Goal: Task Accomplishment & Management: Use online tool/utility

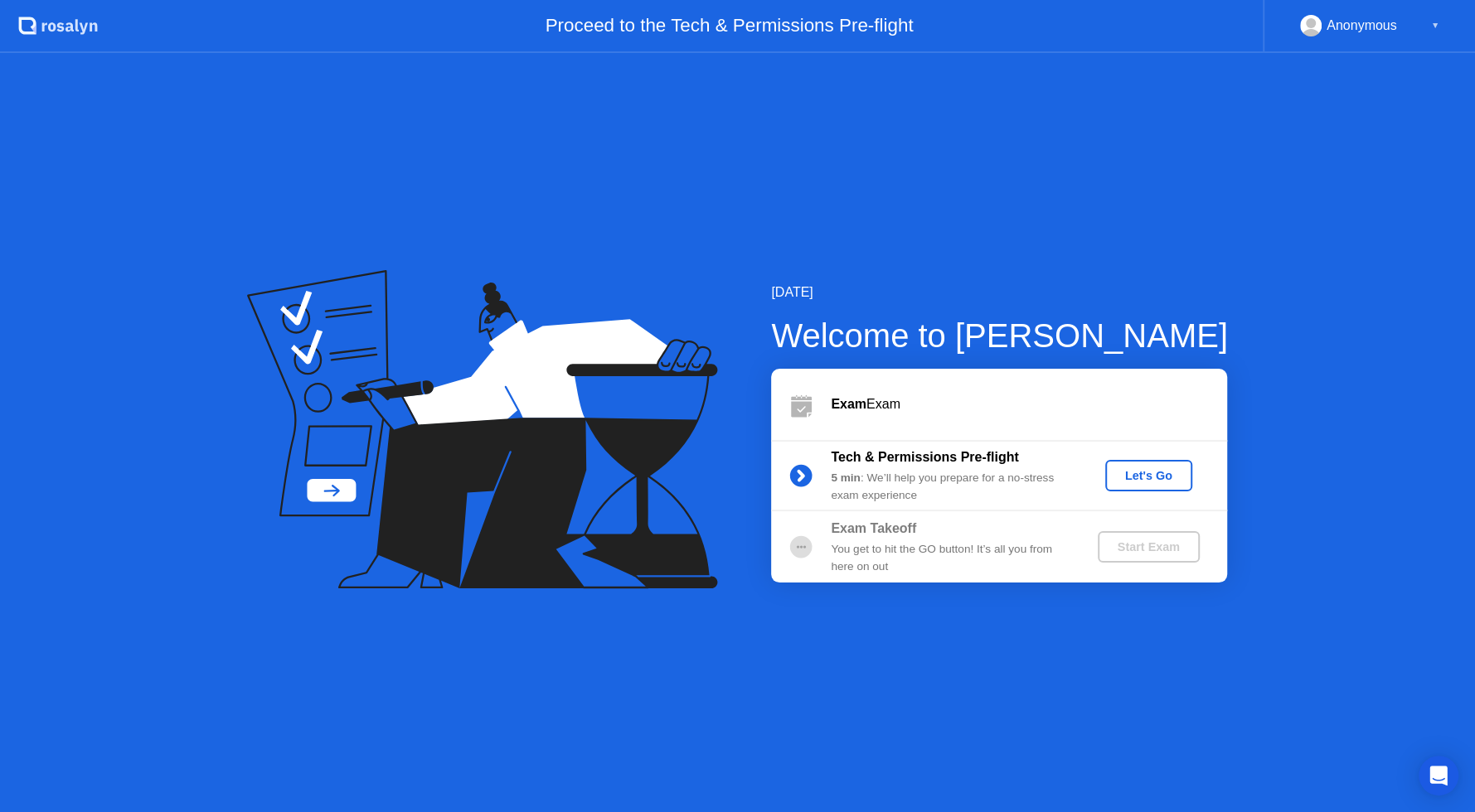
click at [1126, 472] on div "Let's Go" at bounding box center [1148, 475] width 74 height 13
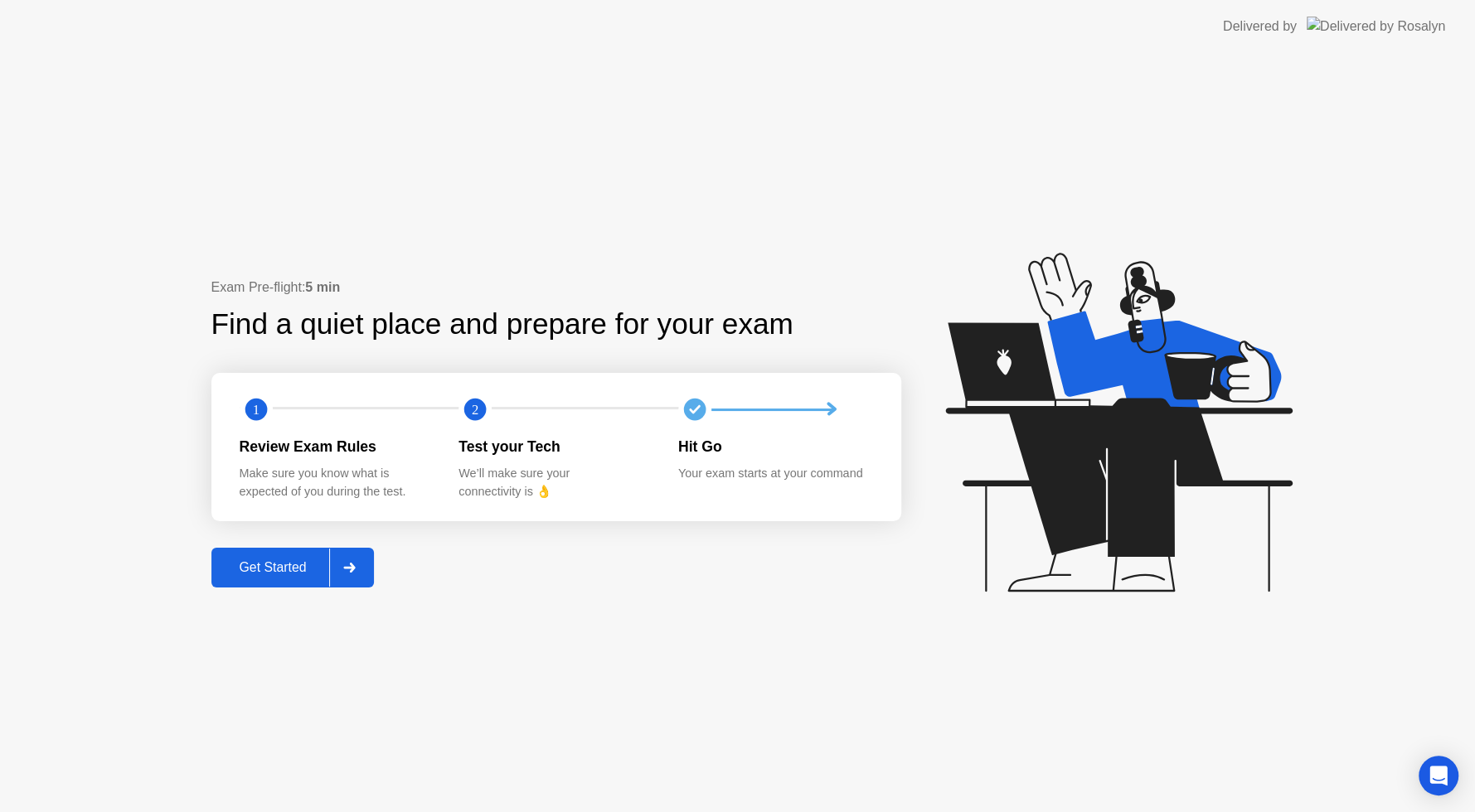
click at [259, 568] on div "Get Started" at bounding box center [273, 567] width 114 height 15
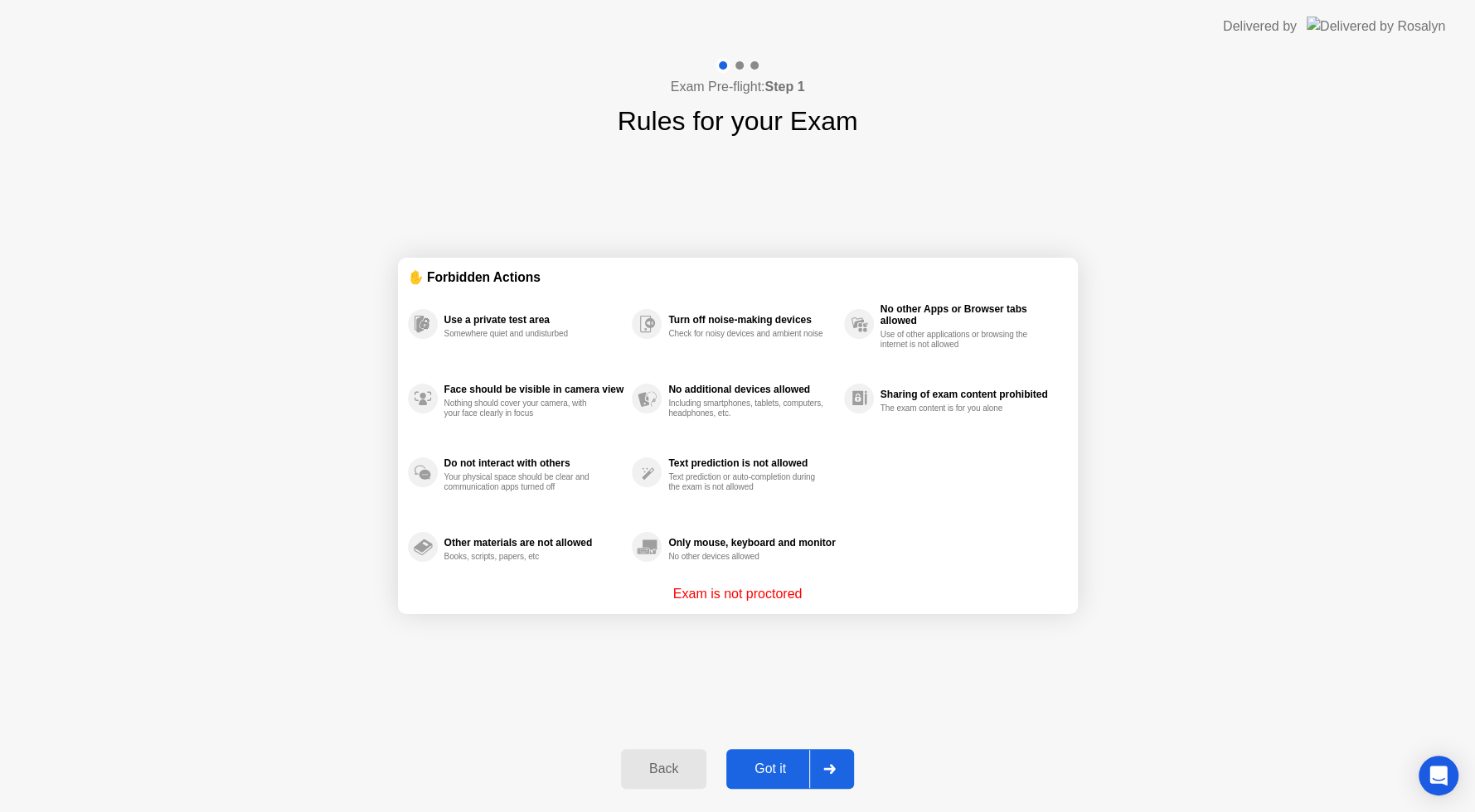
click at [773, 767] on div "Got it" at bounding box center [770, 769] width 78 height 15
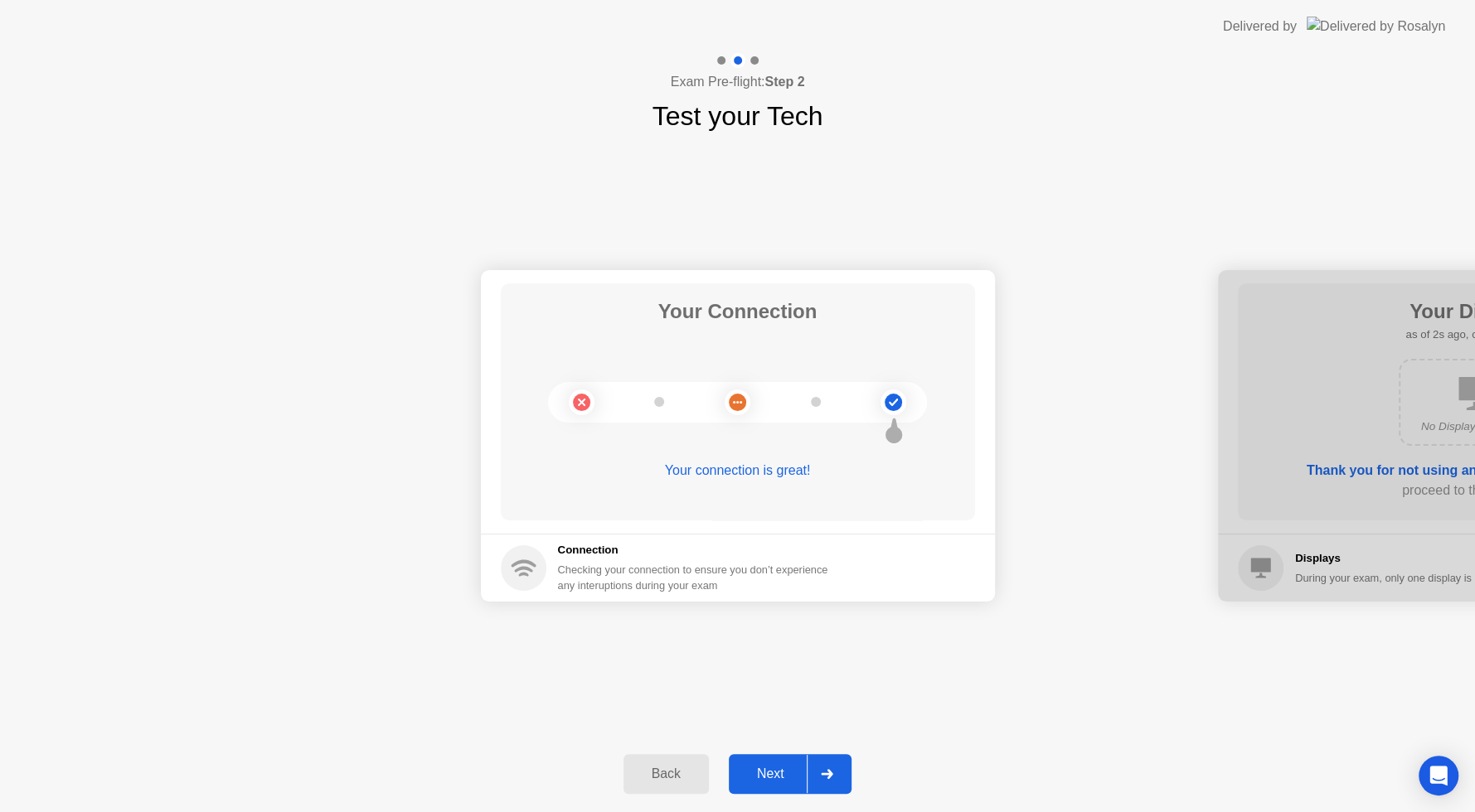
click at [773, 767] on div "Next" at bounding box center [771, 773] width 74 height 15
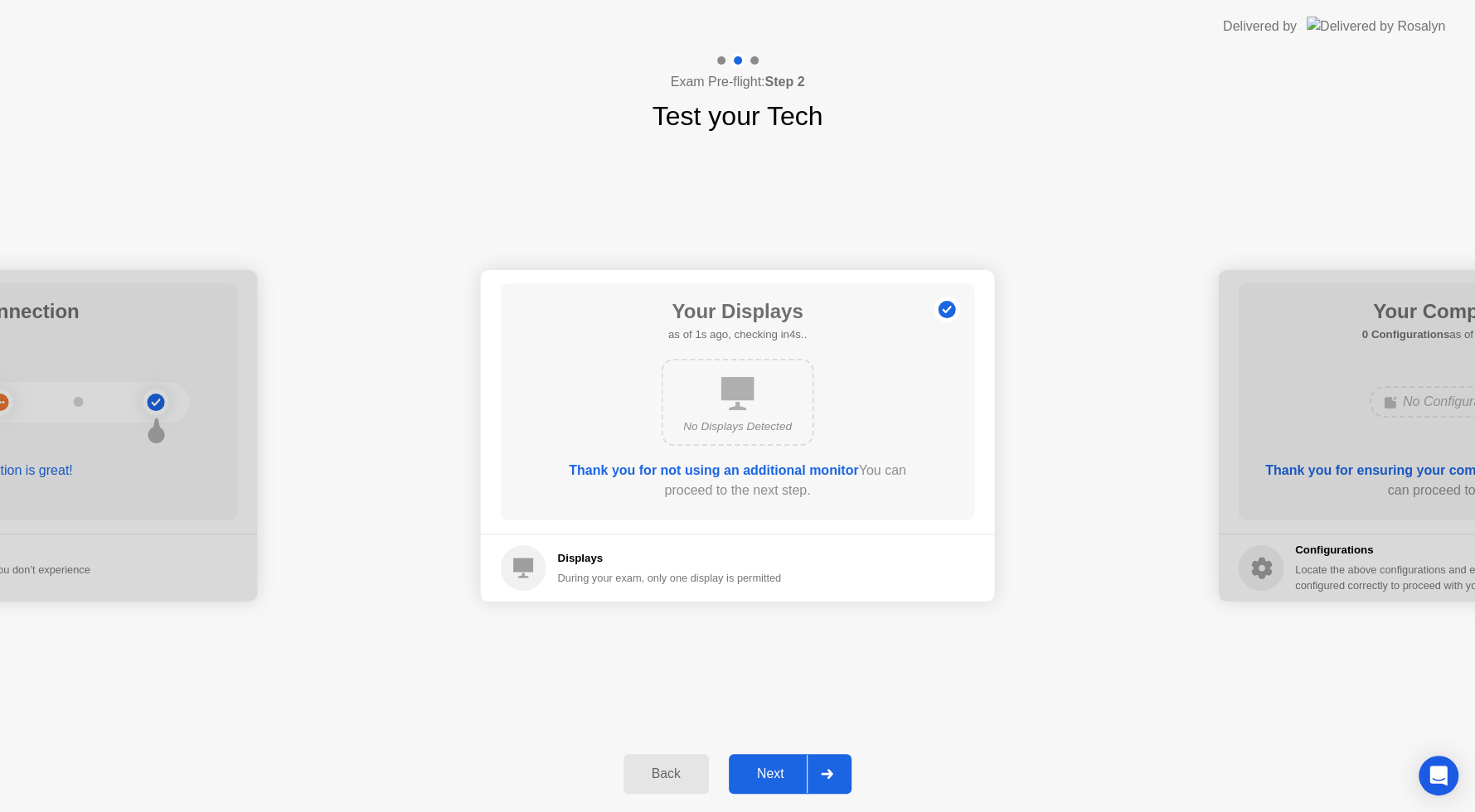
click at [773, 767] on div "Next" at bounding box center [771, 773] width 74 height 15
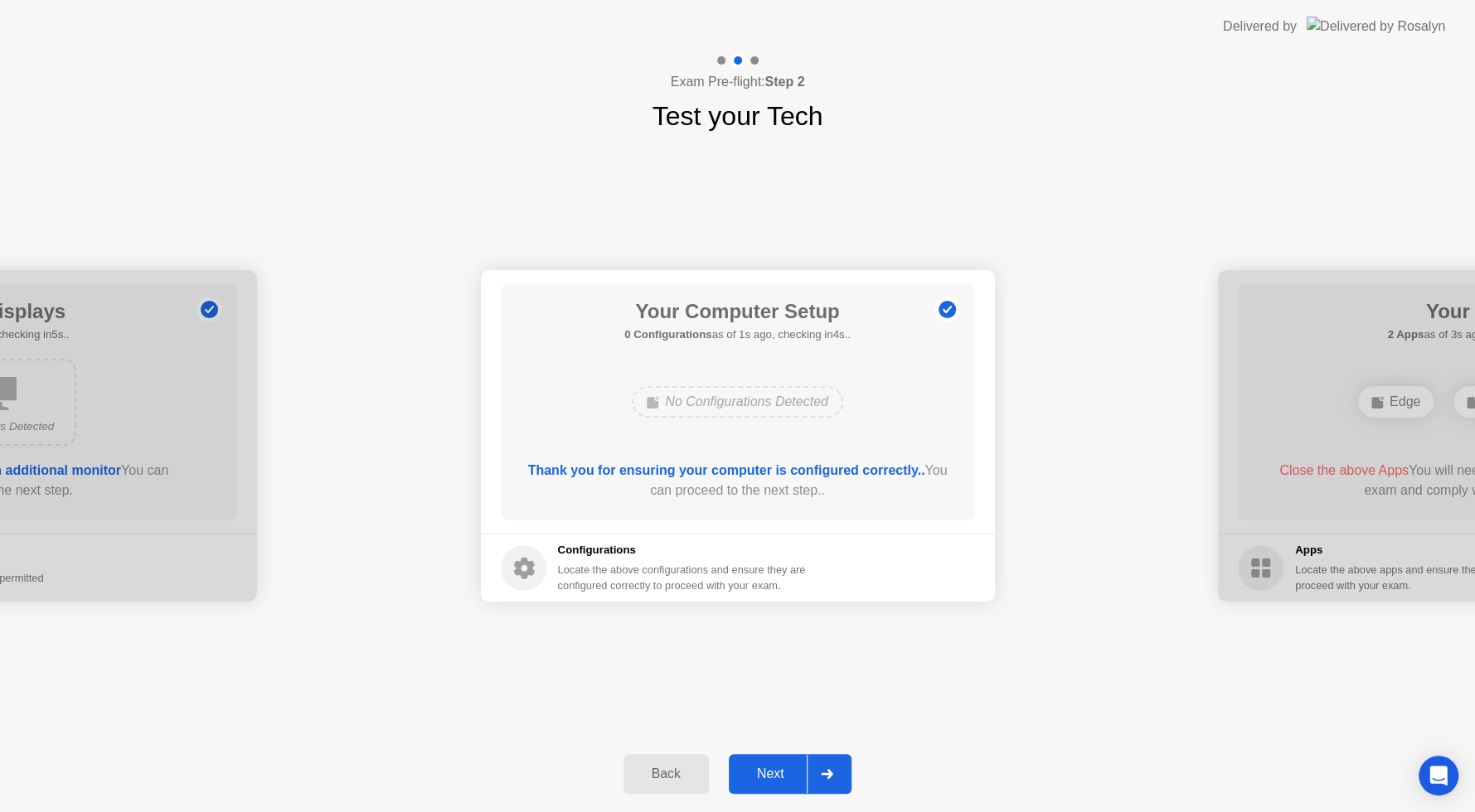
click at [773, 767] on div "Next" at bounding box center [771, 773] width 74 height 15
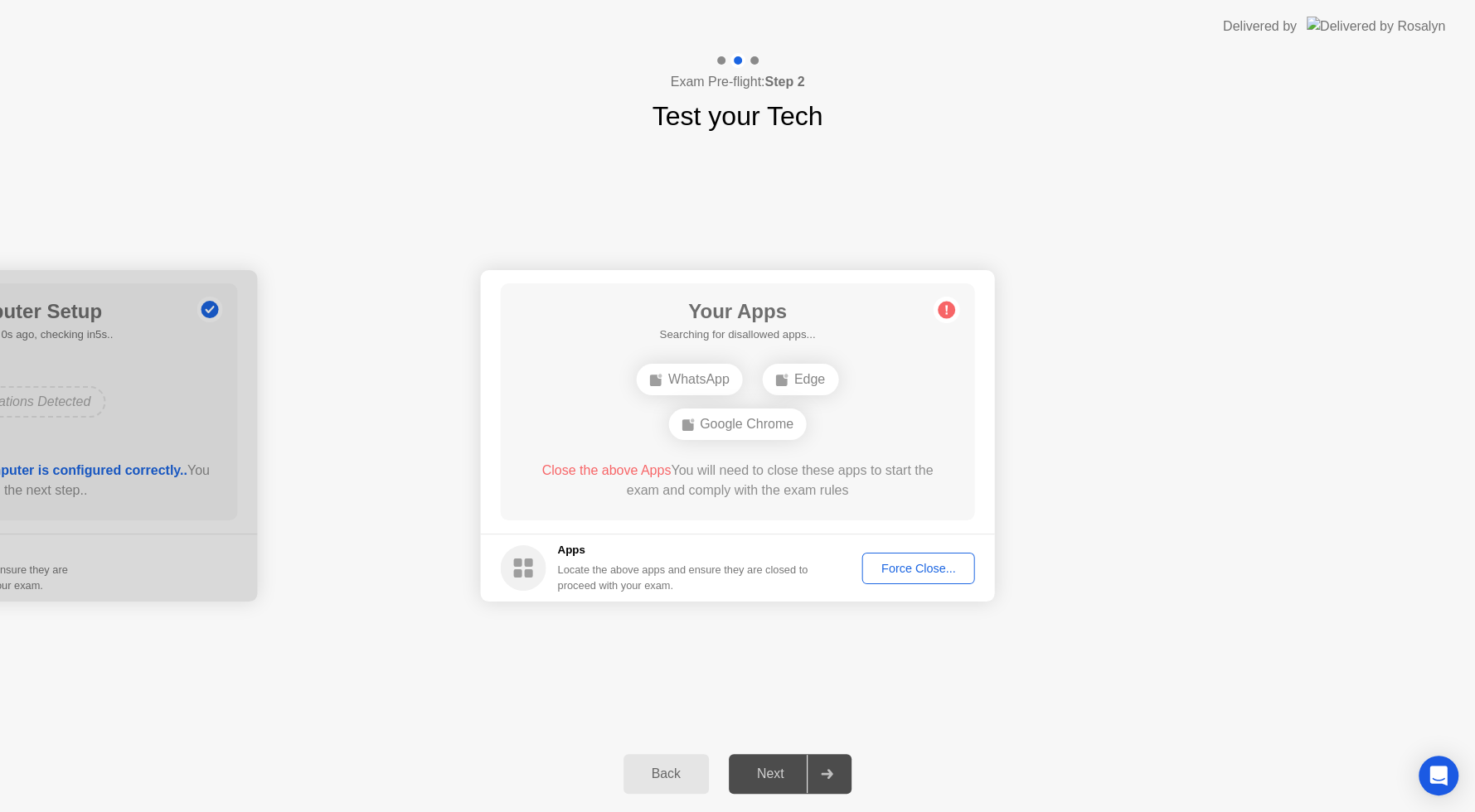
click at [891, 572] on div "Force Close..." at bounding box center [918, 568] width 101 height 13
click at [913, 573] on div "Force Close..." at bounding box center [918, 568] width 101 height 13
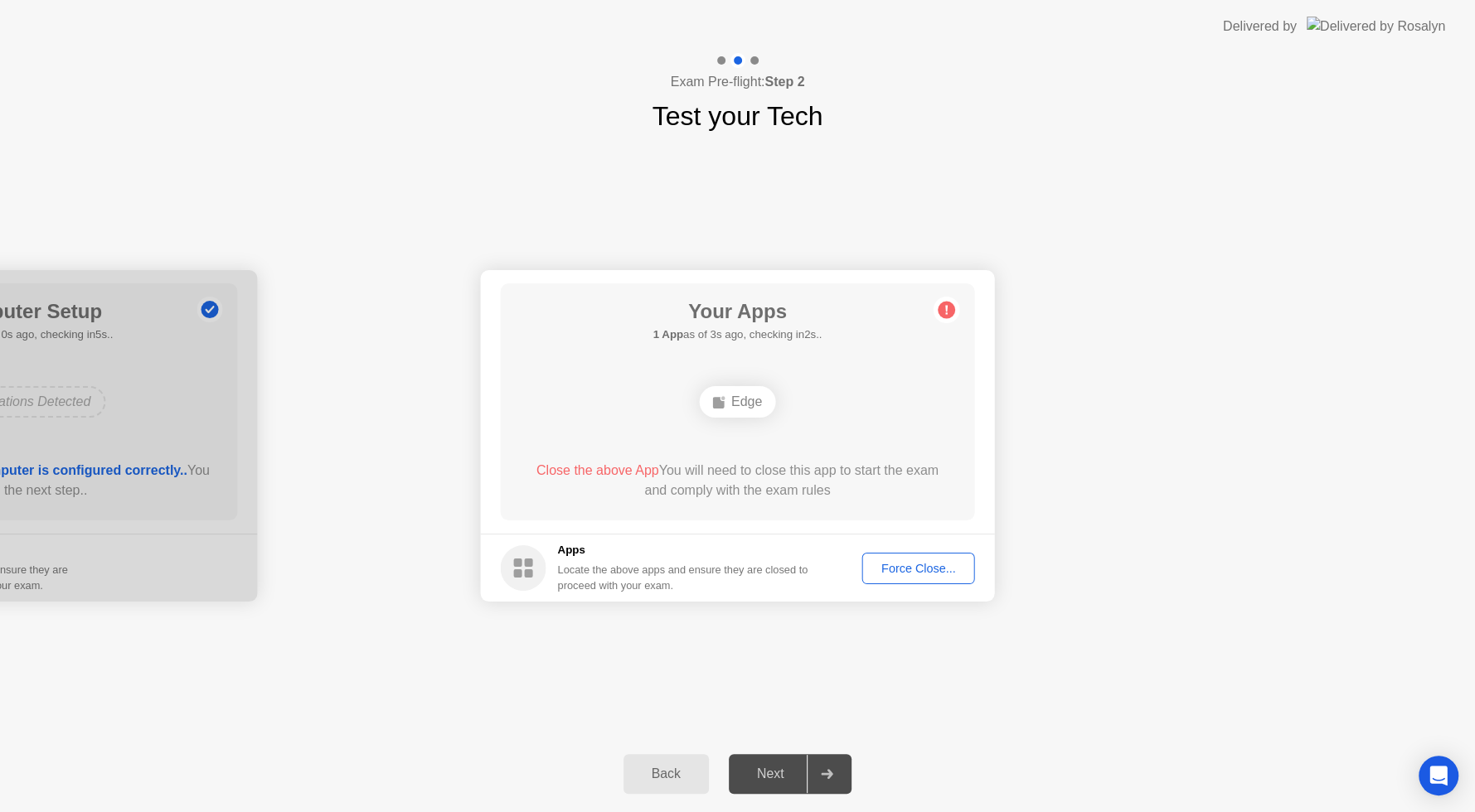
click at [896, 573] on div "Force Close..." at bounding box center [918, 568] width 101 height 13
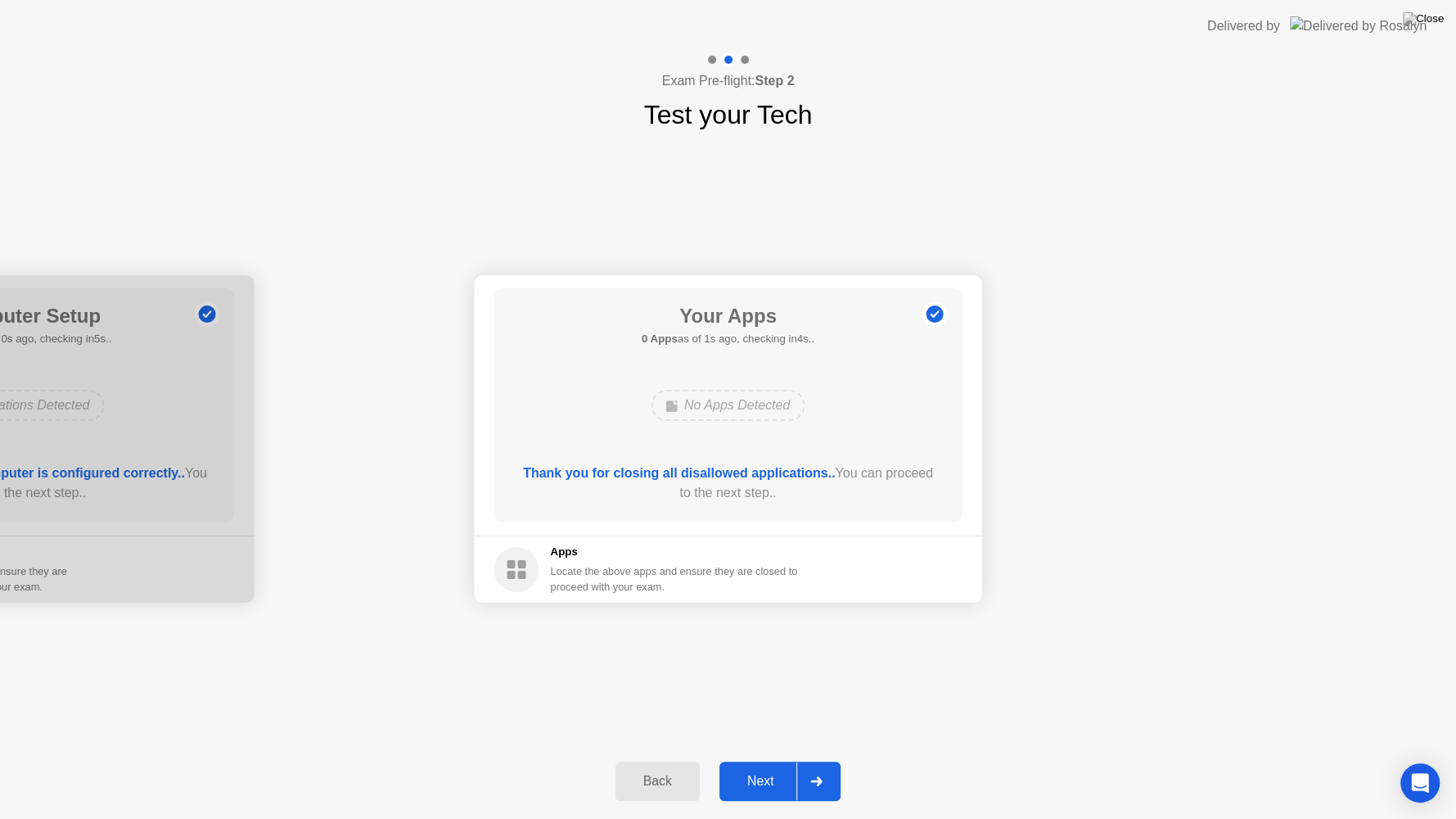
click at [751, 767] on button "Next" at bounding box center [779, 781] width 122 height 39
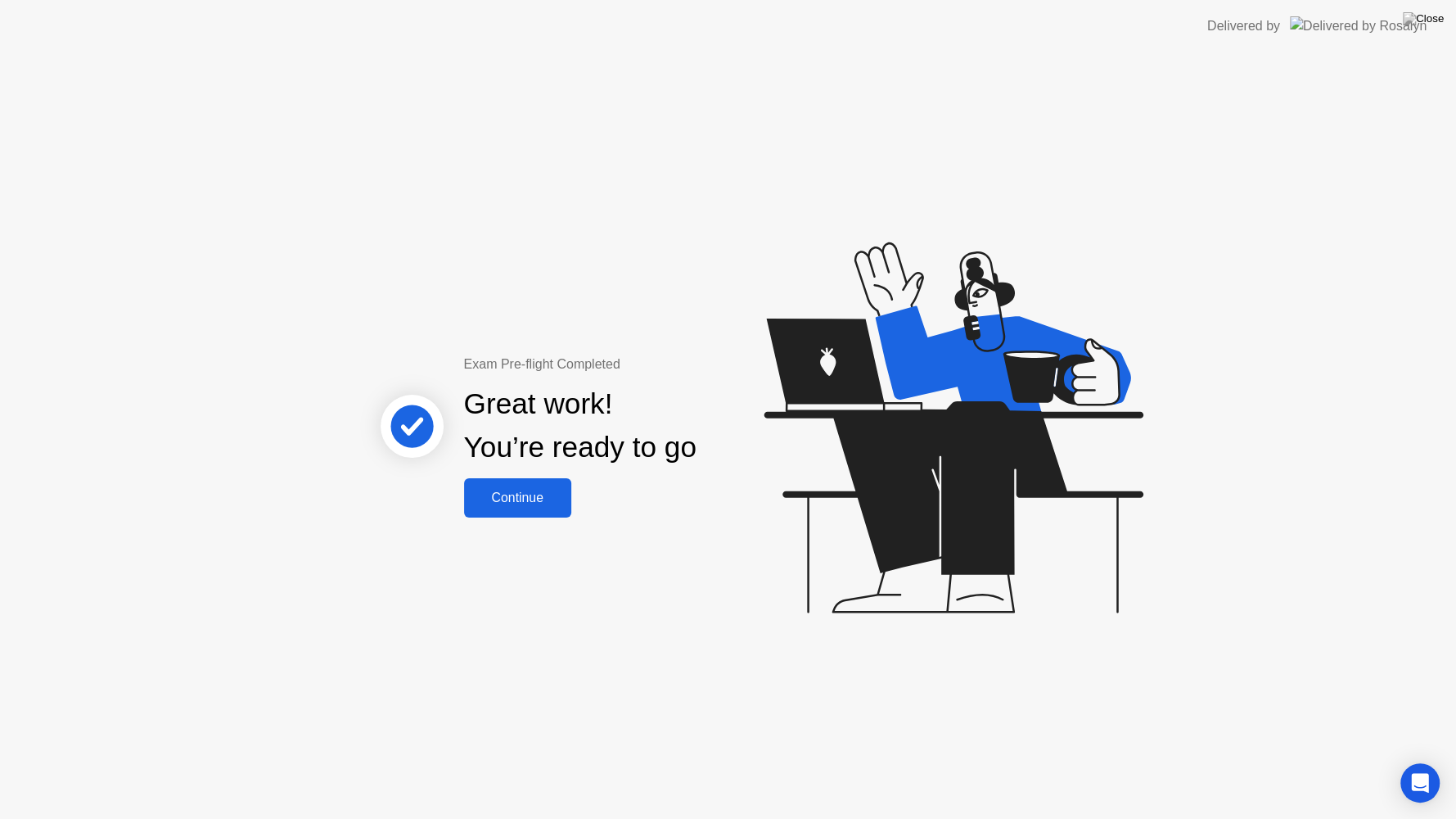
click at [522, 501] on div "Continue" at bounding box center [517, 497] width 97 height 14
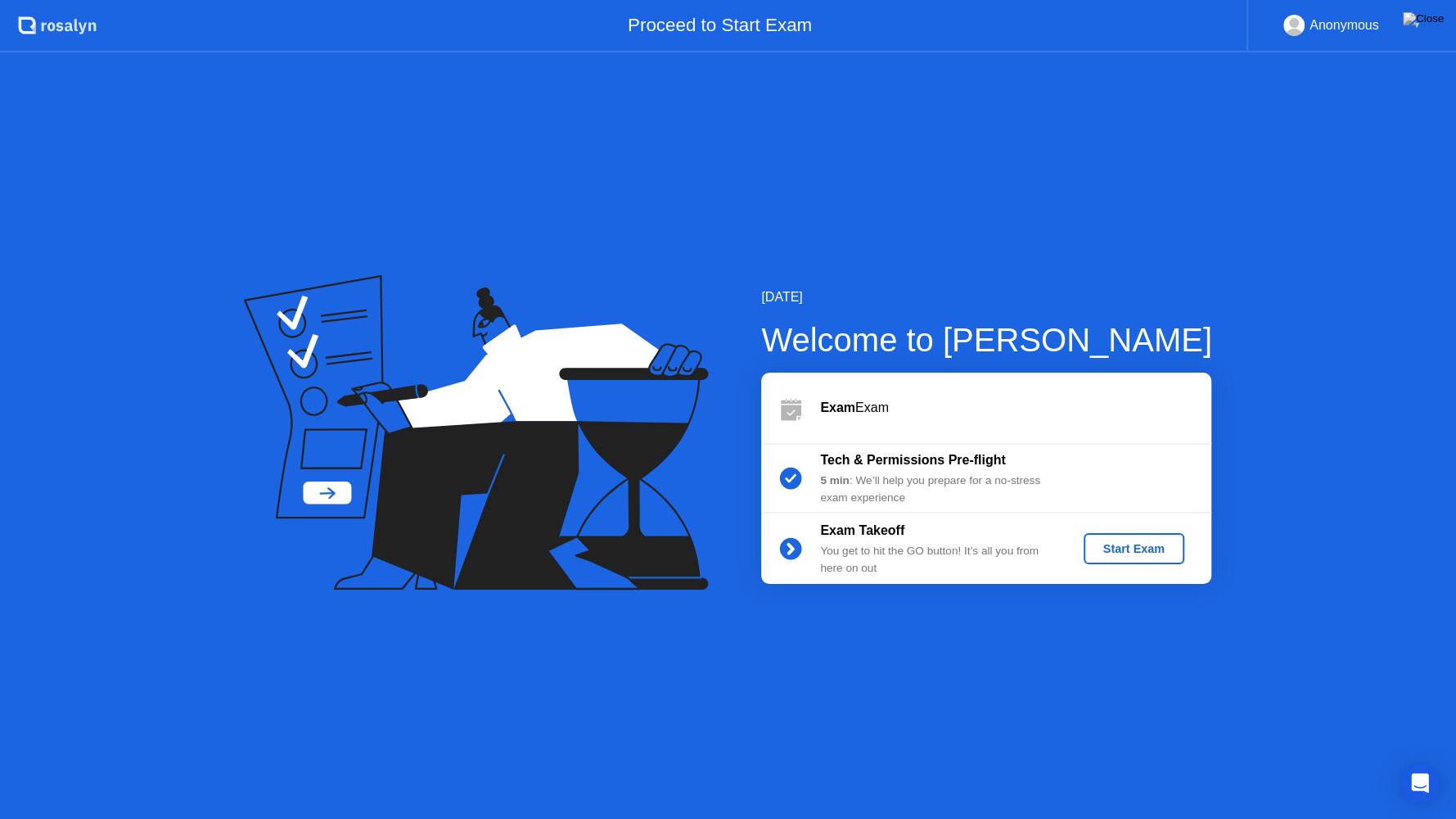
click at [1147, 553] on div "Start Exam" at bounding box center [1133, 548] width 88 height 13
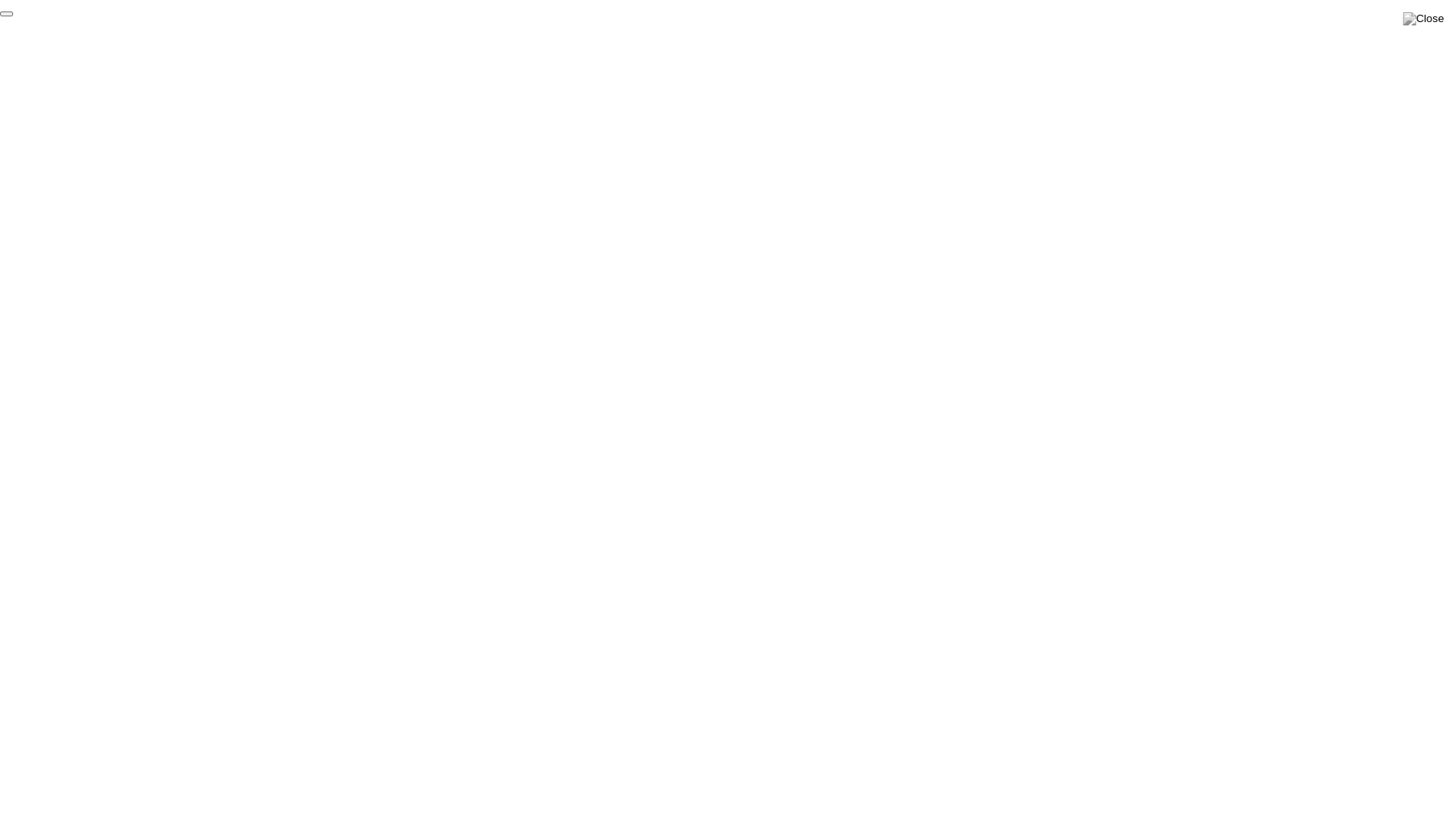
click div "End Proctoring Session"
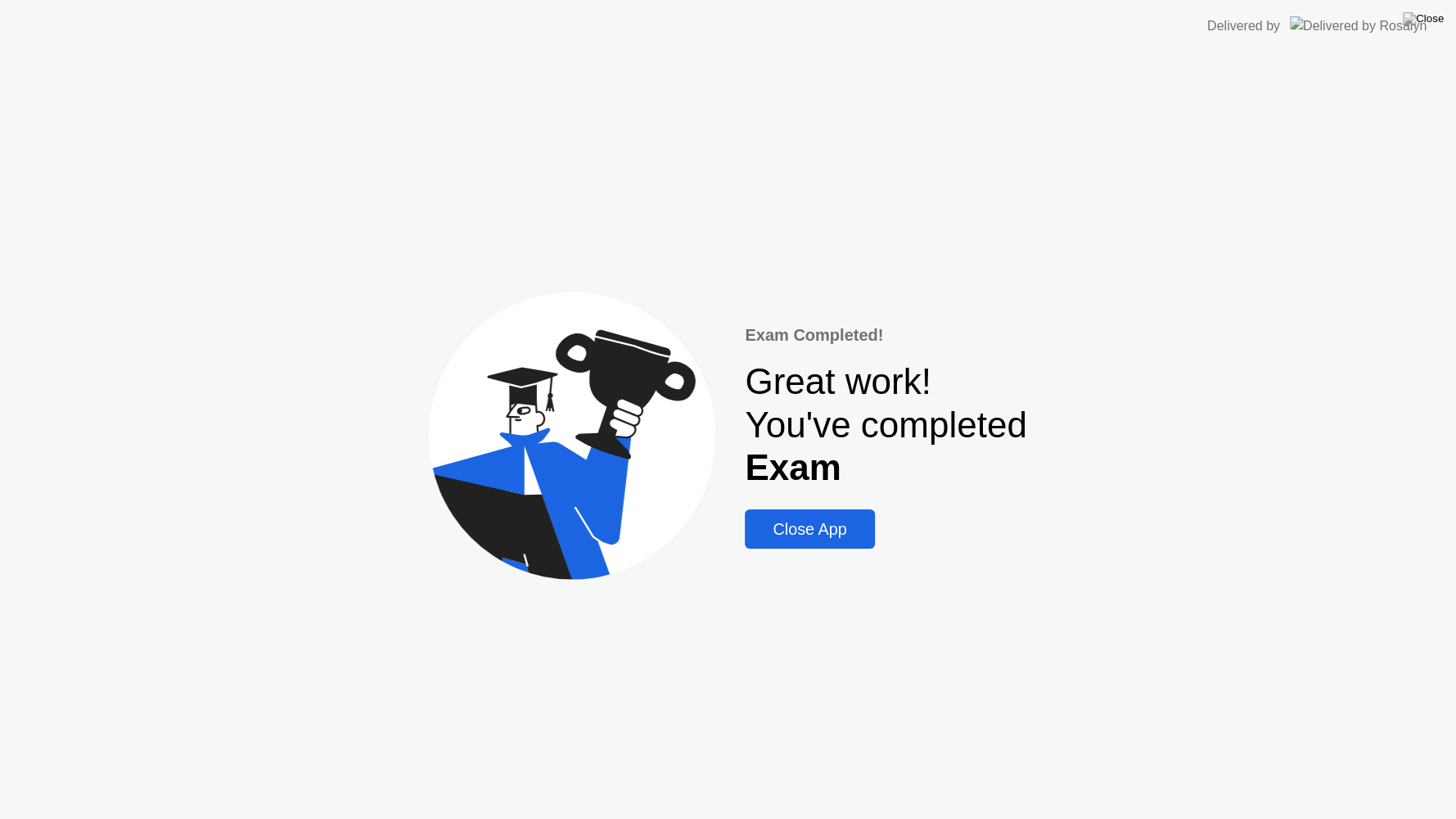
click at [835, 525] on div "Close App" at bounding box center [809, 530] width 119 height 19
